Goal: Task Accomplishment & Management: Manage account settings

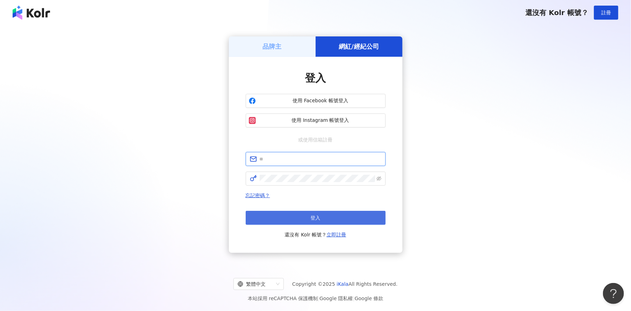
type input "**********"
click at [344, 215] on button "登入" at bounding box center [316, 218] width 140 height 14
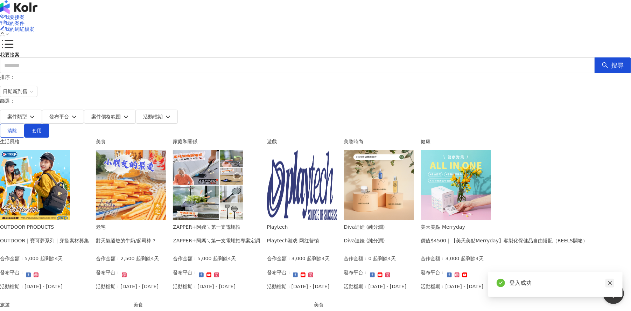
click at [611, 283] on icon "close" at bounding box center [610, 282] width 5 height 5
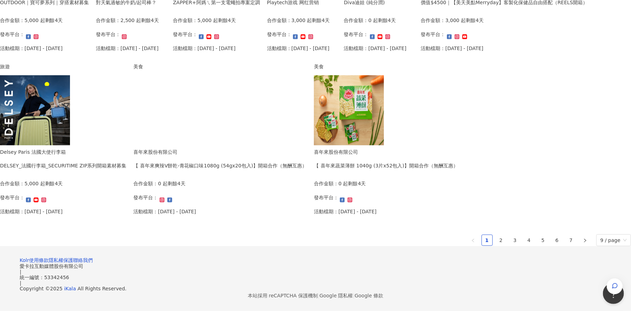
scroll to position [394, 0]
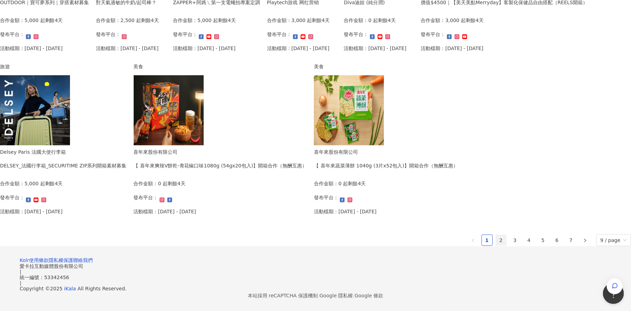
click at [496, 245] on link "2" at bounding box center [501, 240] width 11 height 11
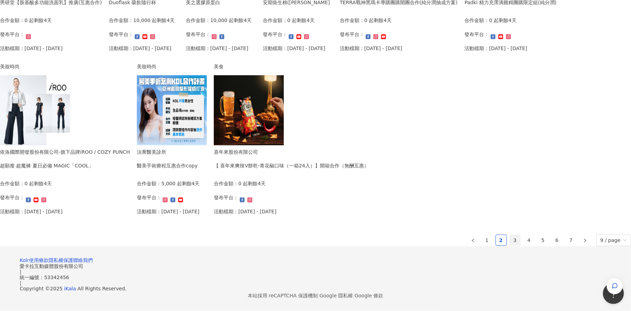
click at [510, 245] on link "3" at bounding box center [515, 240] width 11 height 11
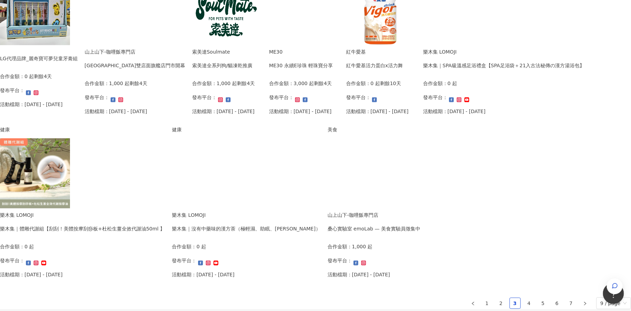
scroll to position [350, 0]
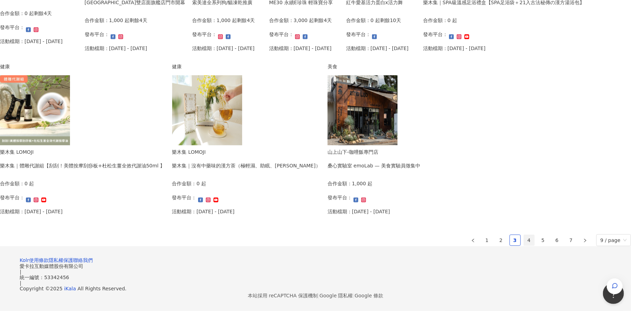
click at [524, 245] on link "4" at bounding box center [529, 240] width 11 height 11
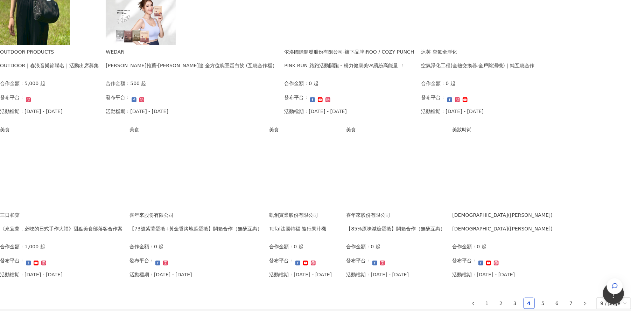
scroll to position [394, 0]
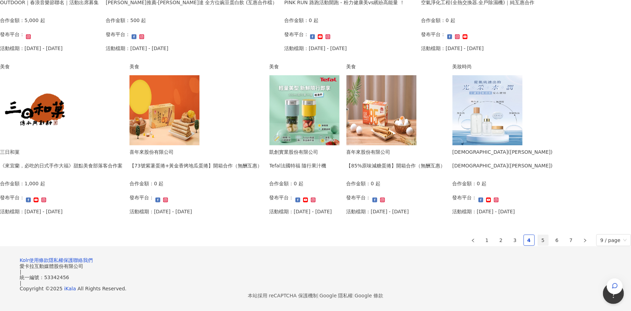
click at [538, 245] on link "5" at bounding box center [543, 240] width 11 height 11
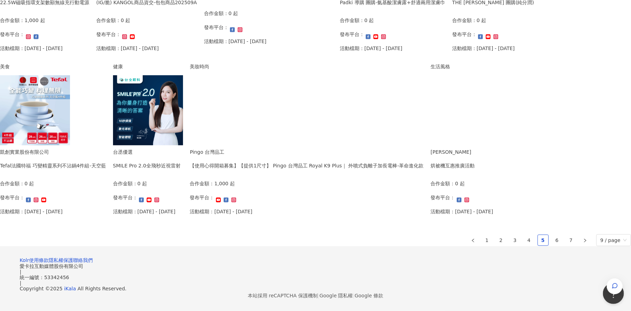
scroll to position [350, 0]
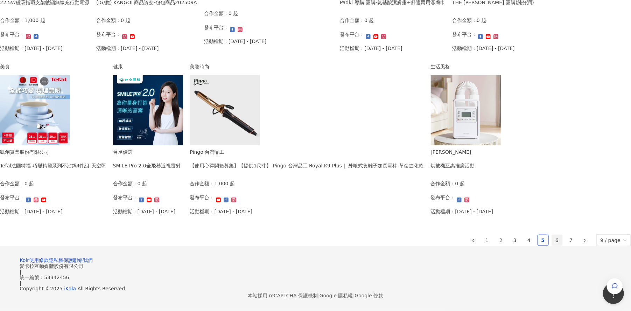
click at [552, 245] on link "6" at bounding box center [557, 240] width 11 height 11
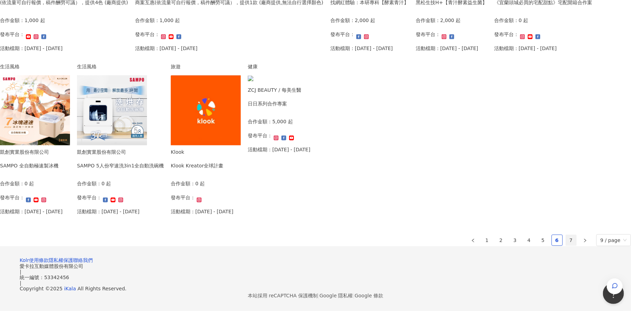
click at [566, 245] on link "7" at bounding box center [571, 240] width 11 height 11
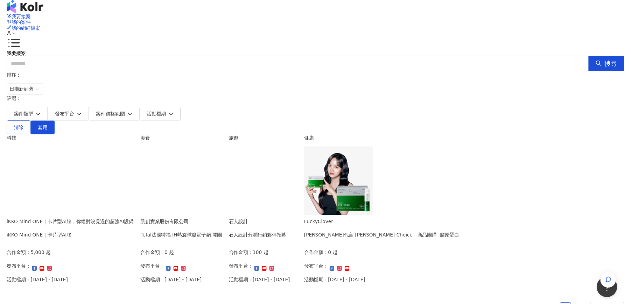
scroll to position [0, 0]
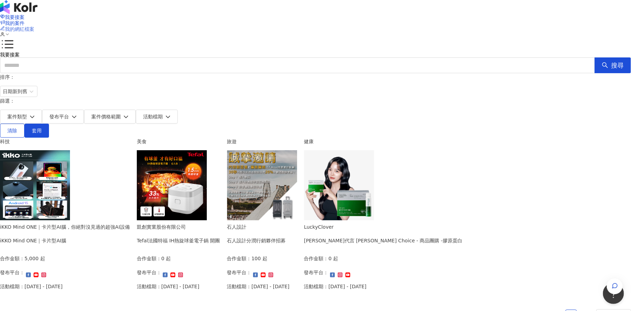
click at [34, 26] on span "我的網紅檔案" at bounding box center [19, 29] width 29 height 6
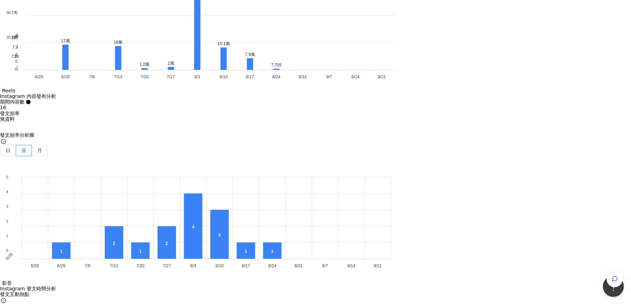
scroll to position [2191, 0]
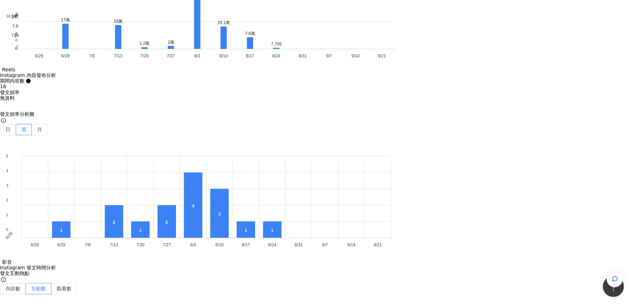
click at [129, 67] on button "YouTube" at bounding box center [126, 66] width 33 height 10
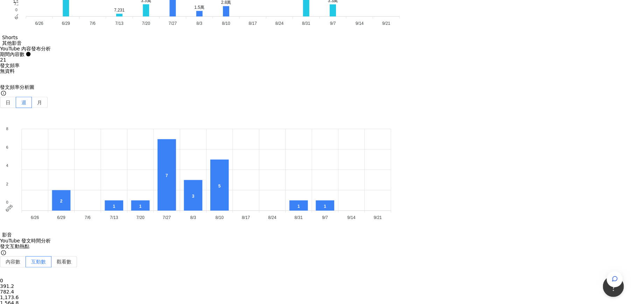
scroll to position [2077, 0]
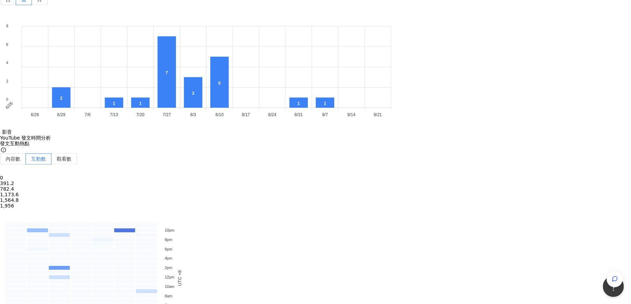
click at [512, 54] on link "近六個月" at bounding box center [517, 52] width 20 height 6
